Goal: Task Accomplishment & Management: Use online tool/utility

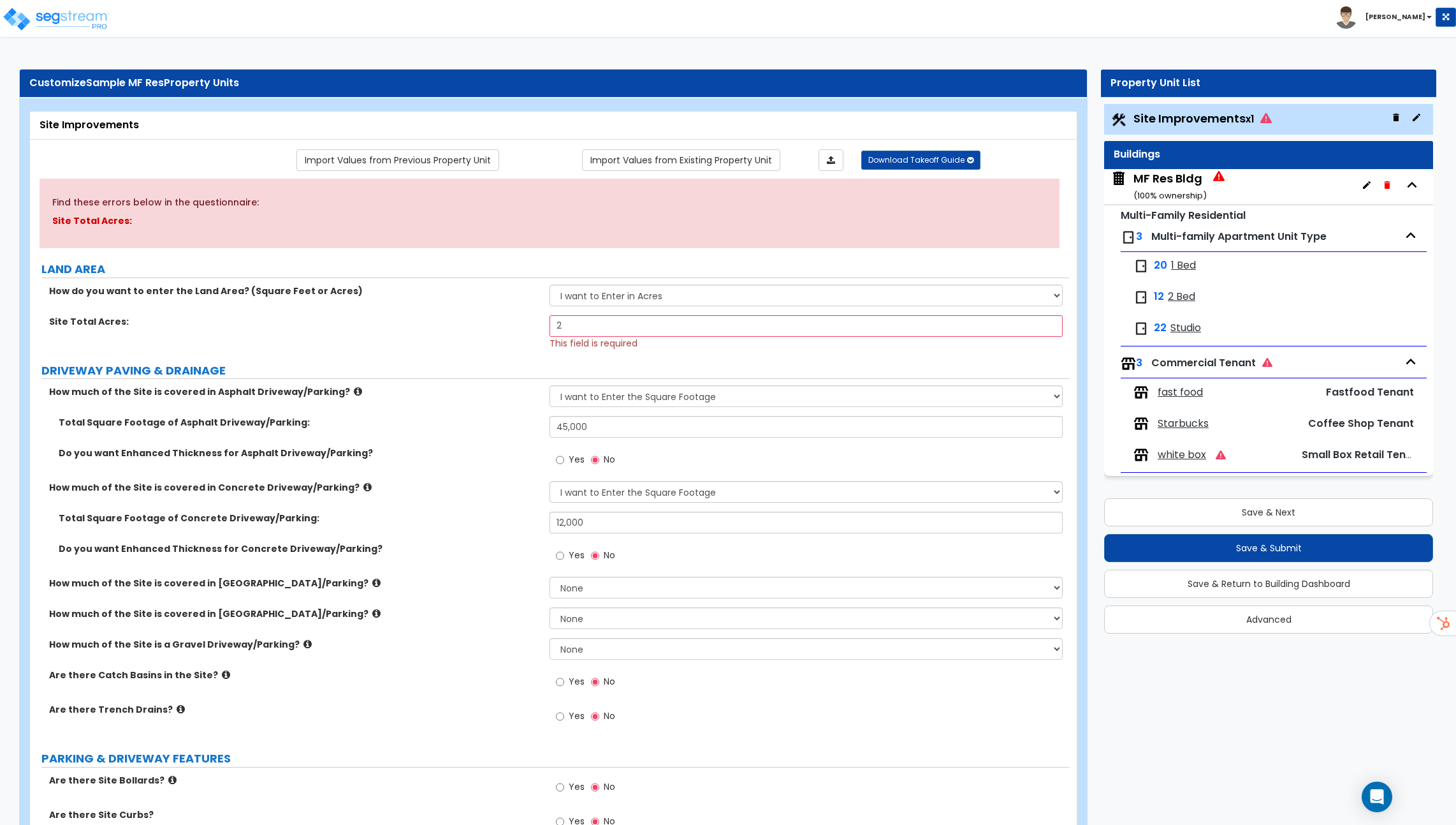
select select "2"
drag, startPoint x: 1092, startPoint y: 58, endPoint x: 1106, endPoint y: 130, distance: 73.3
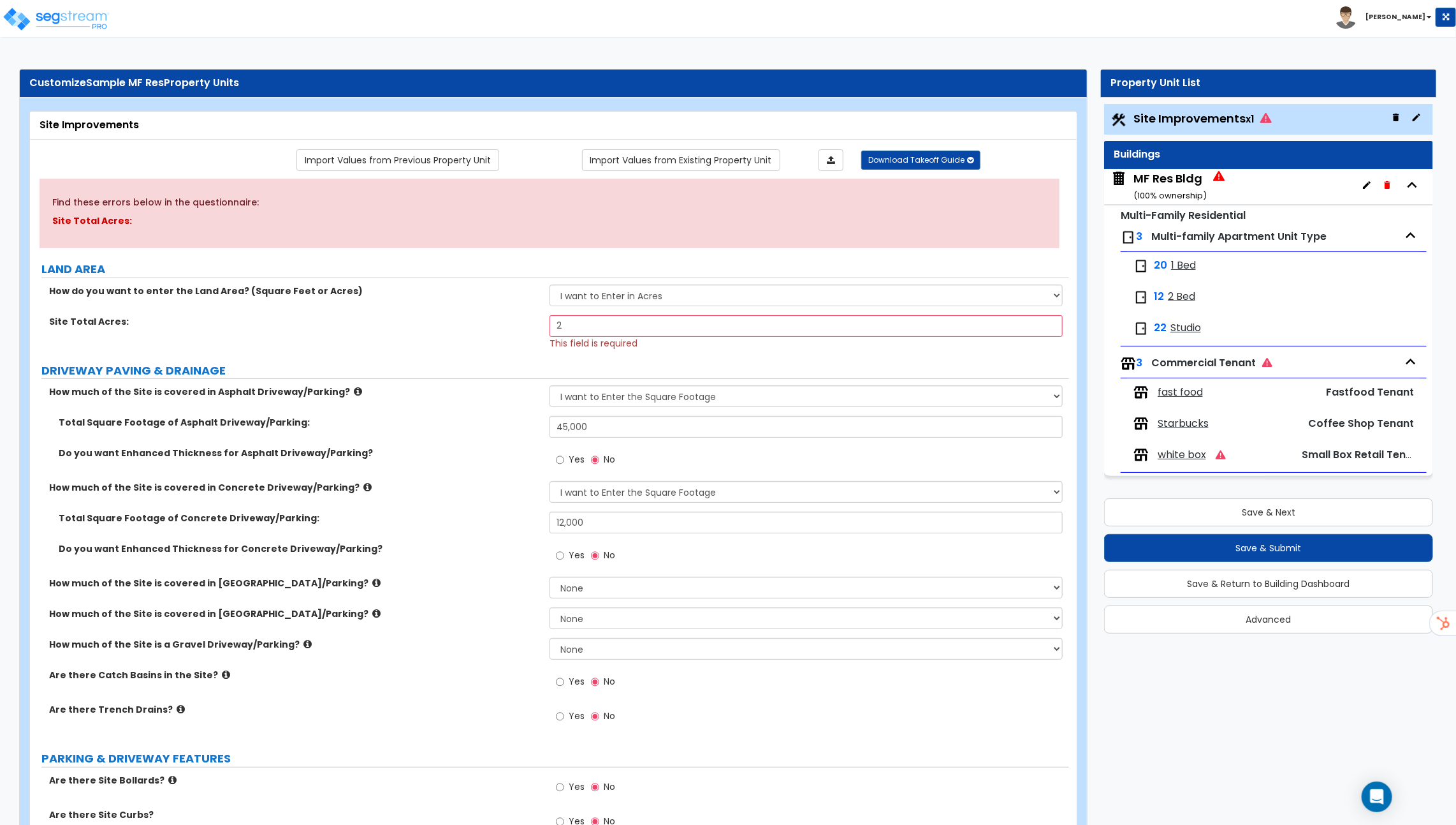
click at [1118, 361] on div "Multi-Family Residential 3 Multi-family Apartment Unit Type 20 1 Bed 12 2 Bed 2…" at bounding box center [1268, 340] width 329 height 271
click at [48, 23] on img at bounding box center [56, 18] width 109 height 25
